Goal: Navigation & Orientation: Find specific page/section

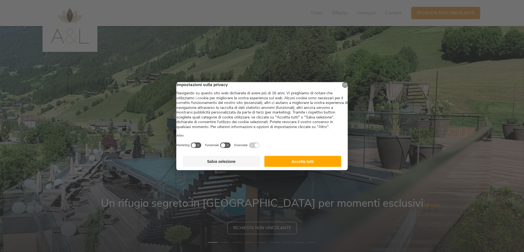
click at [298, 167] on button "Accetta tutti" at bounding box center [302, 161] width 77 height 11
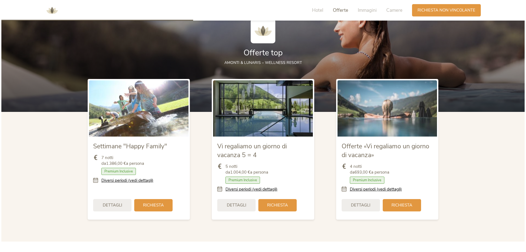
scroll to position [631, 0]
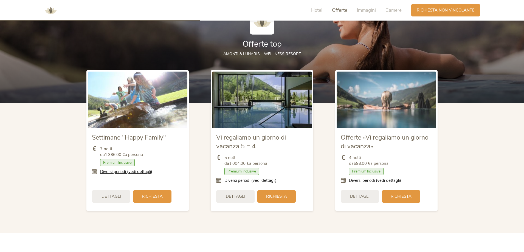
click at [343, 180] on icon at bounding box center [345, 181] width 8 height 6
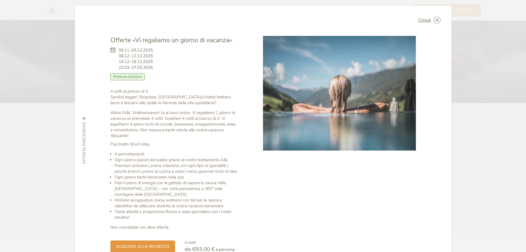
scroll to position [0, 0]
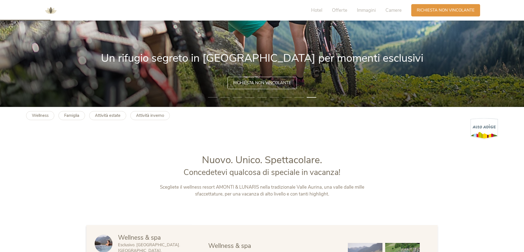
scroll to position [137, 0]
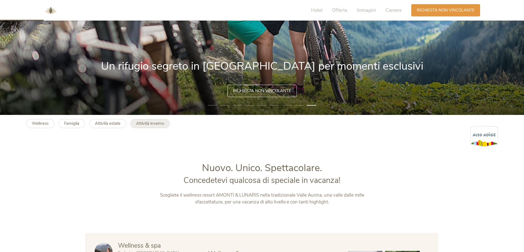
click at [138, 126] on b "Attività inverno" at bounding box center [150, 123] width 28 height 5
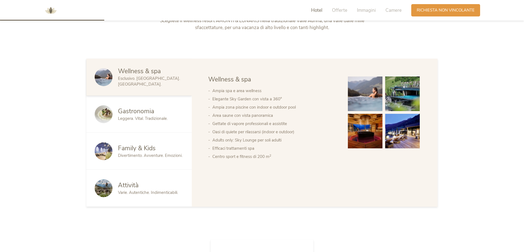
scroll to position [302, 0]
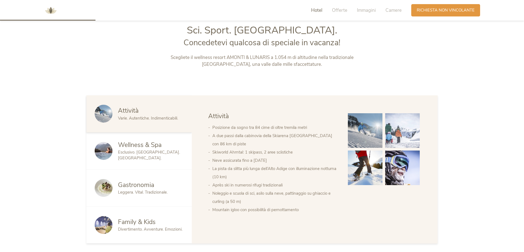
scroll to position [274, 0]
click at [140, 112] on div "Attività" at bounding box center [151, 111] width 66 height 9
click at [140, 113] on div "Attività" at bounding box center [151, 111] width 66 height 9
click at [173, 144] on div "Wellness & Spa" at bounding box center [151, 145] width 66 height 9
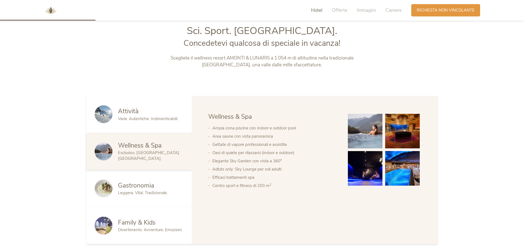
click at [174, 168] on div "Wellness & Spa Esclusivo. Lussuoso. Rilassante." at bounding box center [138, 151] width 105 height 37
click at [176, 181] on div "Gastronomia" at bounding box center [151, 185] width 66 height 9
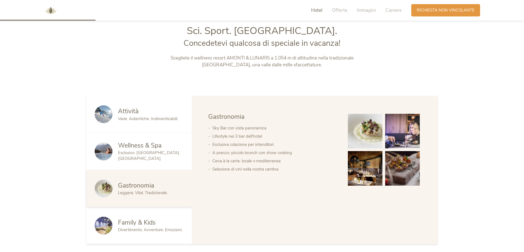
click at [144, 228] on span "Divertimento. Avventure. Emozioni." at bounding box center [150, 229] width 64 height 5
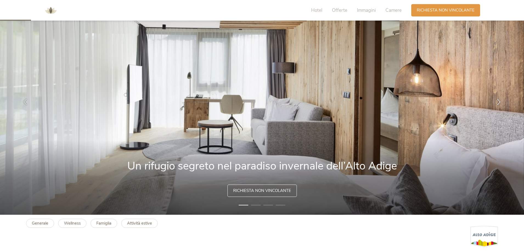
scroll to position [27, 0]
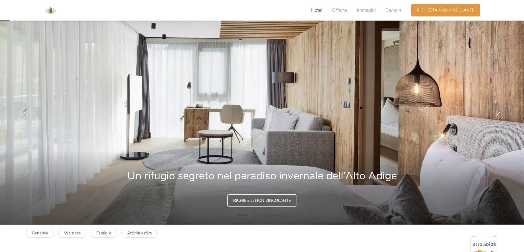
click at [320, 10] on span "Hotel" at bounding box center [316, 10] width 11 height 6
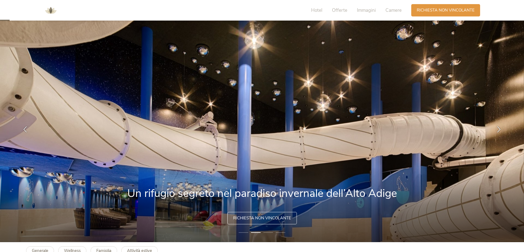
scroll to position [0, 0]
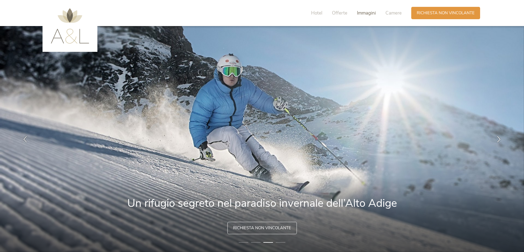
click at [363, 14] on span "Immagini" at bounding box center [366, 13] width 19 height 6
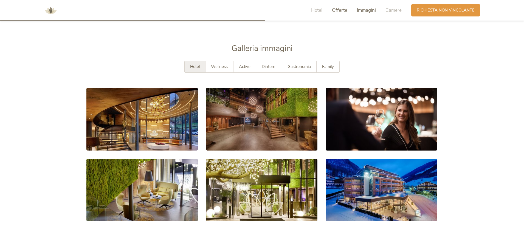
scroll to position [859, 0]
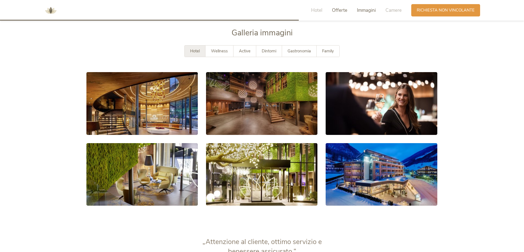
click at [345, 11] on span "Offerte" at bounding box center [339, 10] width 15 height 6
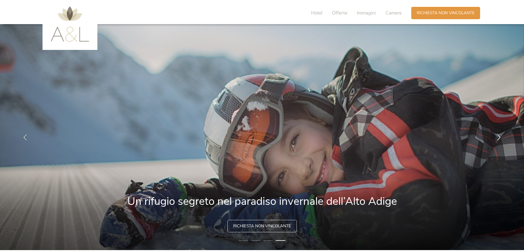
scroll to position [0, 0]
